Goal: Information Seeking & Learning: Learn about a topic

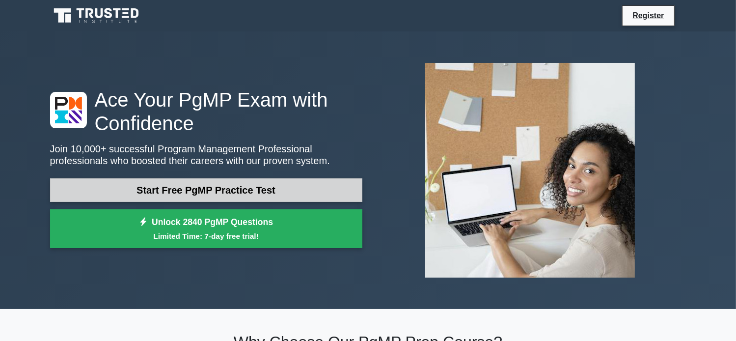
click at [190, 185] on link "Start Free PgMP Practice Test" at bounding box center [206, 190] width 312 height 24
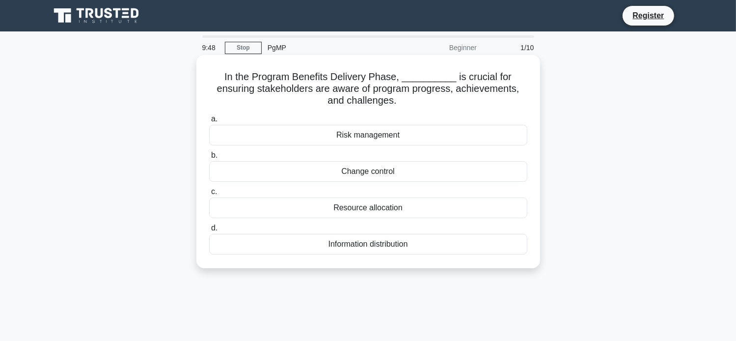
click at [404, 244] on div "Information distribution" at bounding box center [368, 244] width 318 height 21
click at [209, 231] on input "d. Information distribution" at bounding box center [209, 228] width 0 height 6
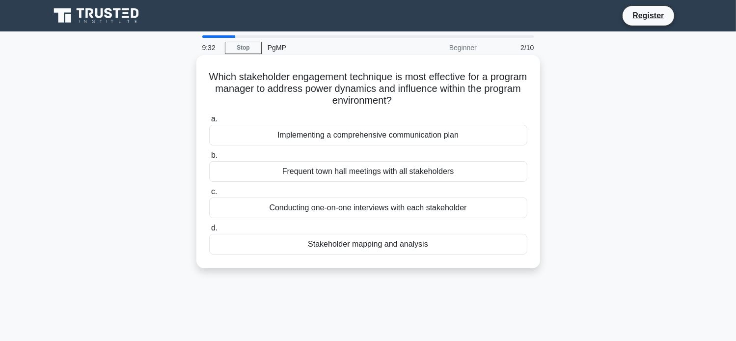
click at [384, 246] on div "Stakeholder mapping and analysis" at bounding box center [368, 244] width 318 height 21
click at [209, 231] on input "d. Stakeholder mapping and analysis" at bounding box center [209, 228] width 0 height 6
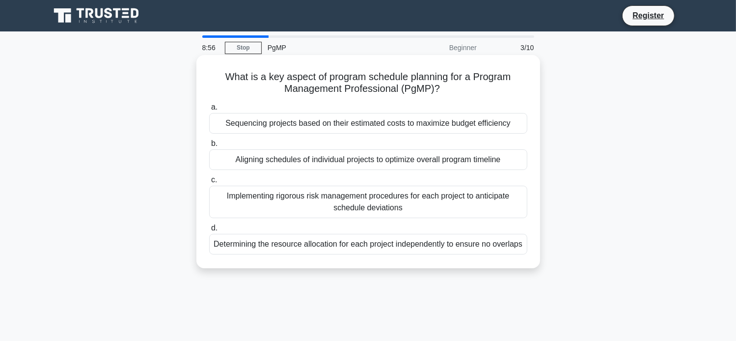
click at [378, 164] on div "Aligning schedules of individual projects to optimize overall program timeline" at bounding box center [368, 159] width 318 height 21
click at [209, 147] on input "b. Aligning schedules of individual projects to optimize overall program timeli…" at bounding box center [209, 143] width 0 height 6
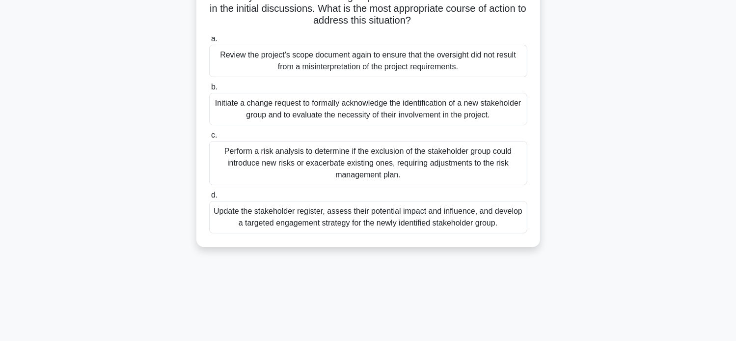
scroll to position [98, 0]
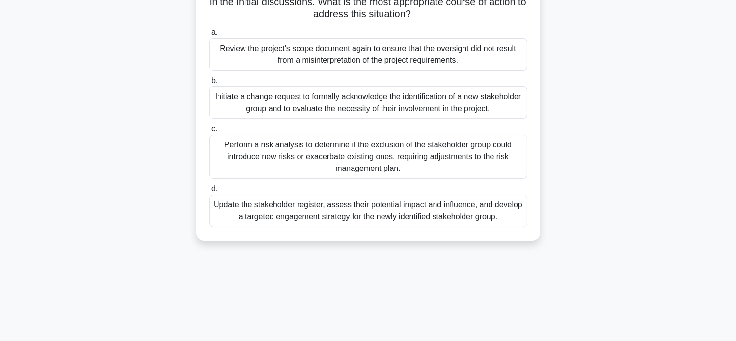
click at [338, 213] on div "Update the stakeholder register, assess their potential impact and influence, a…" at bounding box center [368, 210] width 318 height 32
click at [209, 192] on input "d. Update the stakeholder register, assess their potential impact and influence…" at bounding box center [209, 189] width 0 height 6
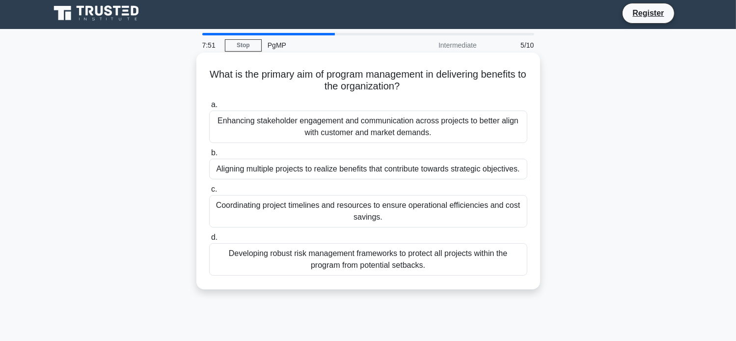
scroll to position [0, 0]
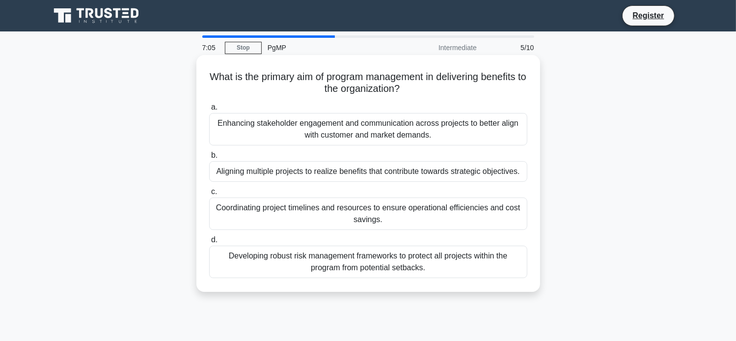
click at [421, 173] on div "Aligning multiple projects to realize benefits that contribute towards strategi…" at bounding box center [368, 171] width 318 height 21
click at [209, 159] on input "b. Aligning multiple projects to realize benefits that contribute towards strat…" at bounding box center [209, 155] width 0 height 6
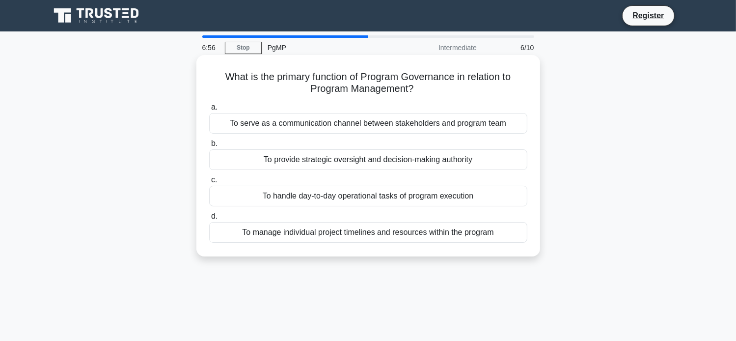
click at [404, 167] on div "To provide strategic oversight and decision-making authority" at bounding box center [368, 159] width 318 height 21
click at [209, 147] on input "b. To provide strategic oversight and decision-making authority" at bounding box center [209, 143] width 0 height 6
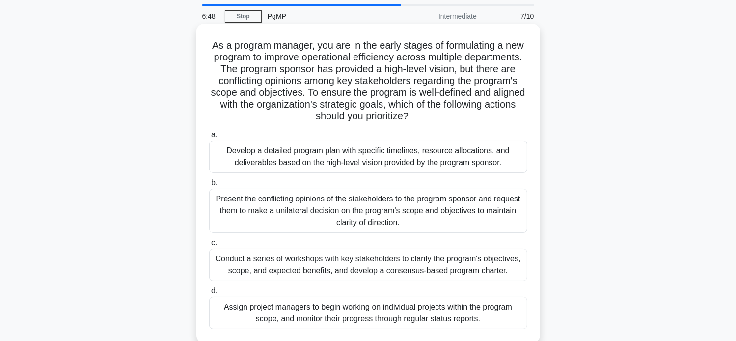
scroll to position [49, 0]
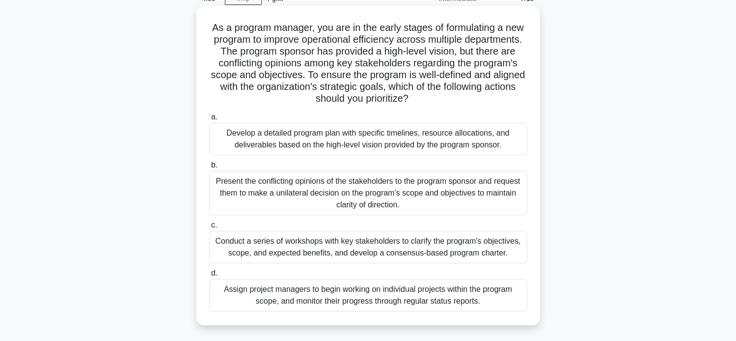
click at [336, 249] on div "Conduct a series of workshops with key stakeholders to clarify the program's ob…" at bounding box center [368, 247] width 318 height 32
click at [209, 228] on input "c. Conduct a series of workshops with key stakeholders to clarify the program's…" at bounding box center [209, 225] width 0 height 6
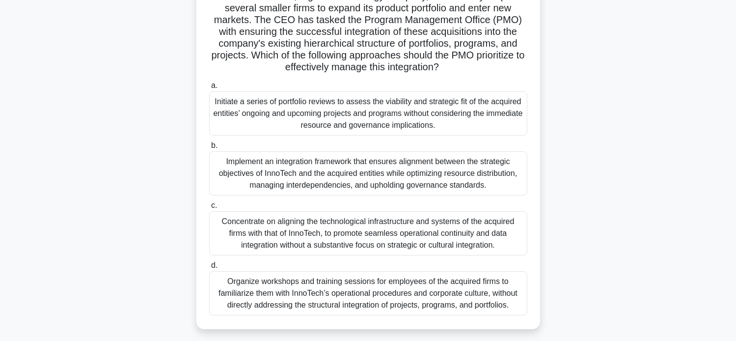
scroll to position [98, 0]
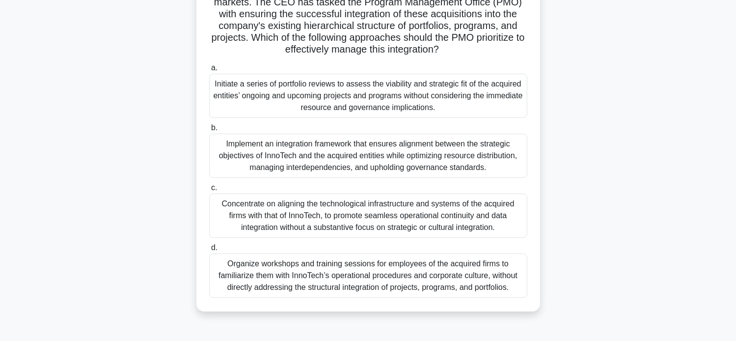
click at [344, 105] on div "Initiate a series of portfolio reviews to assess the viability and strategic fi…" at bounding box center [368, 96] width 318 height 44
click at [209, 71] on input "a. Initiate a series of portfolio reviews to assess the viability and strategic…" at bounding box center [209, 68] width 0 height 6
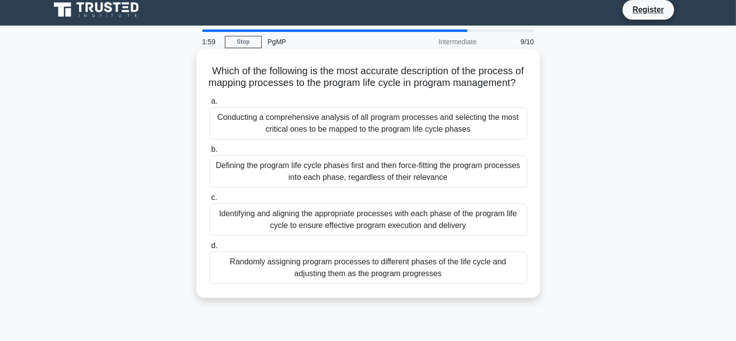
scroll to position [0, 0]
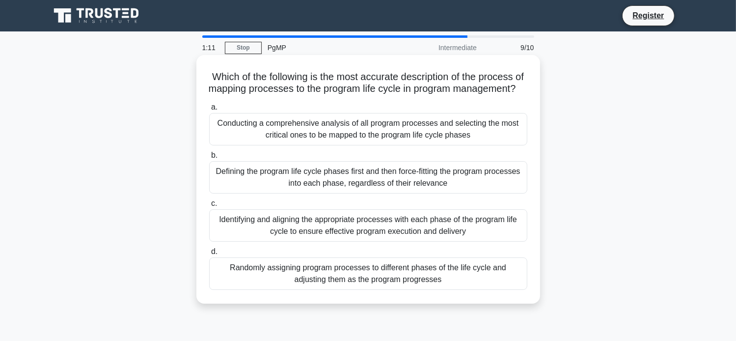
click at [367, 237] on div "Identifying and aligning the appropriate processes with each phase of the progr…" at bounding box center [368, 225] width 318 height 32
click at [209, 207] on input "c. Identifying and aligning the appropriate processes with each phase of the pr…" at bounding box center [209, 203] width 0 height 6
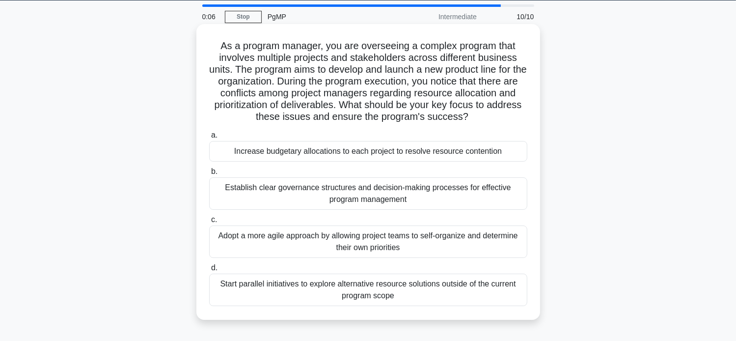
scroll to position [49, 0]
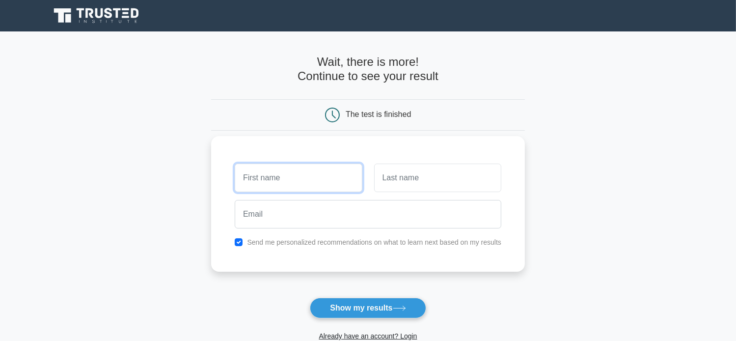
click at [286, 178] on input "text" at bounding box center [298, 177] width 127 height 28
type input "Hassan"
click at [418, 183] on input "text" at bounding box center [437, 177] width 127 height 28
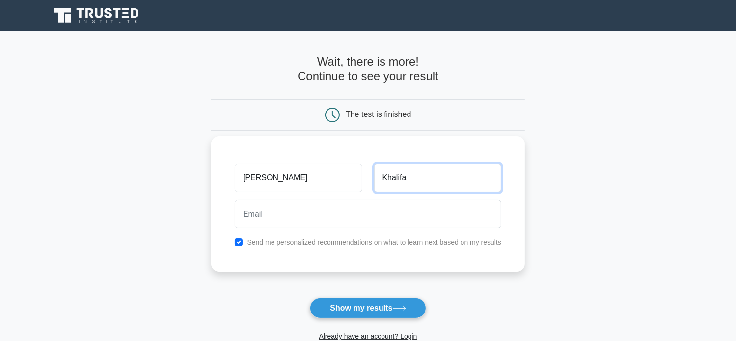
type input "Khalifa"
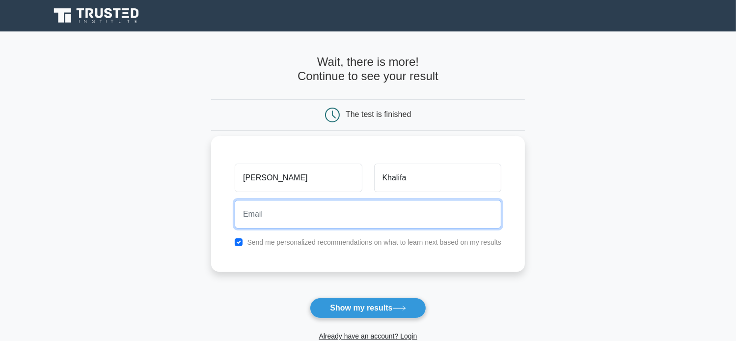
click at [342, 216] on input "email" at bounding box center [368, 214] width 266 height 28
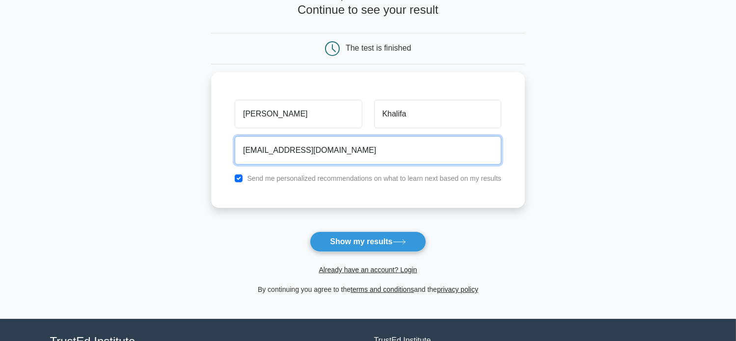
scroll to position [98, 0]
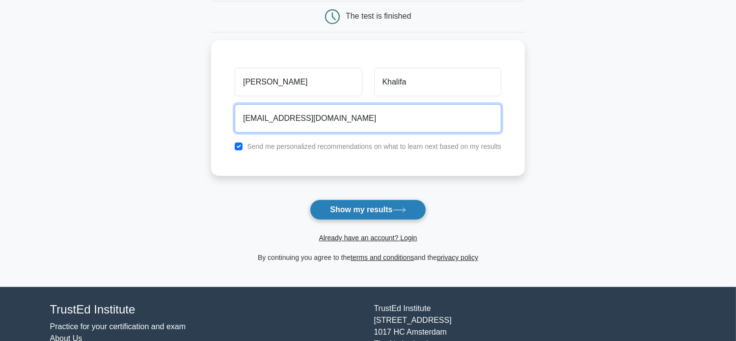
type input "hassanzaher@gmail.com"
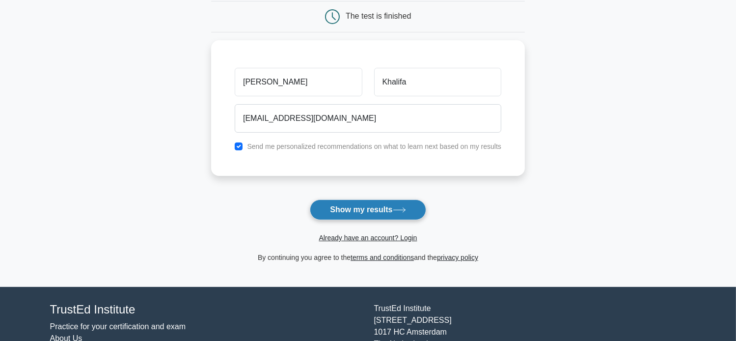
click at [365, 206] on button "Show my results" at bounding box center [368, 209] width 116 height 21
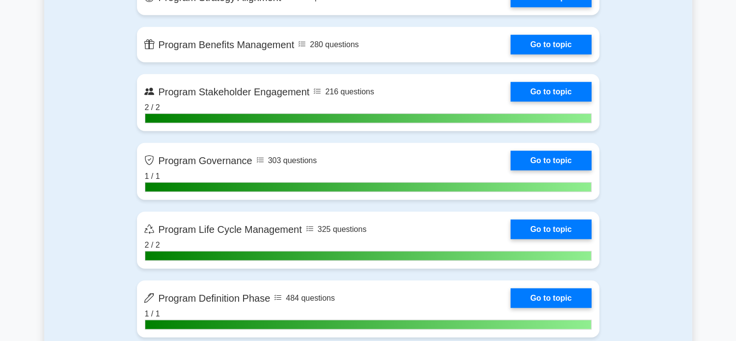
scroll to position [834, 0]
